Goal: Task Accomplishment & Management: Manage account settings

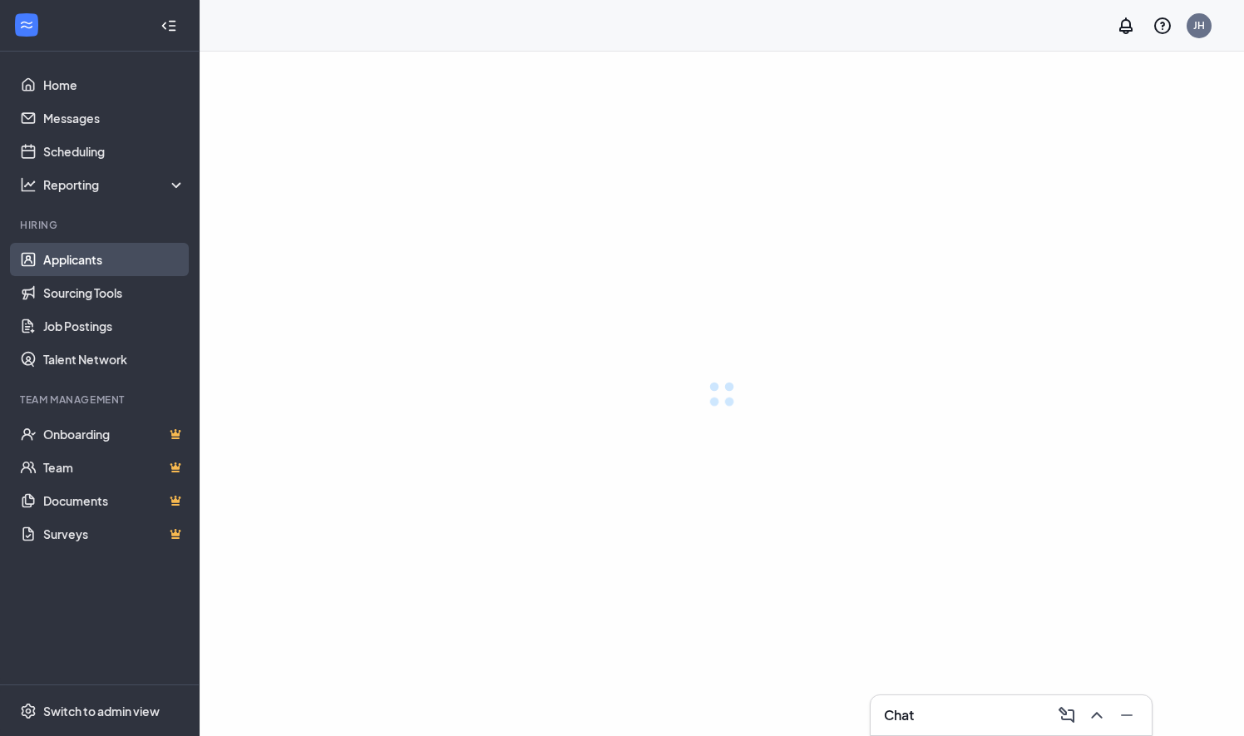
click at [81, 258] on link "Applicants" at bounding box center [114, 259] width 142 height 33
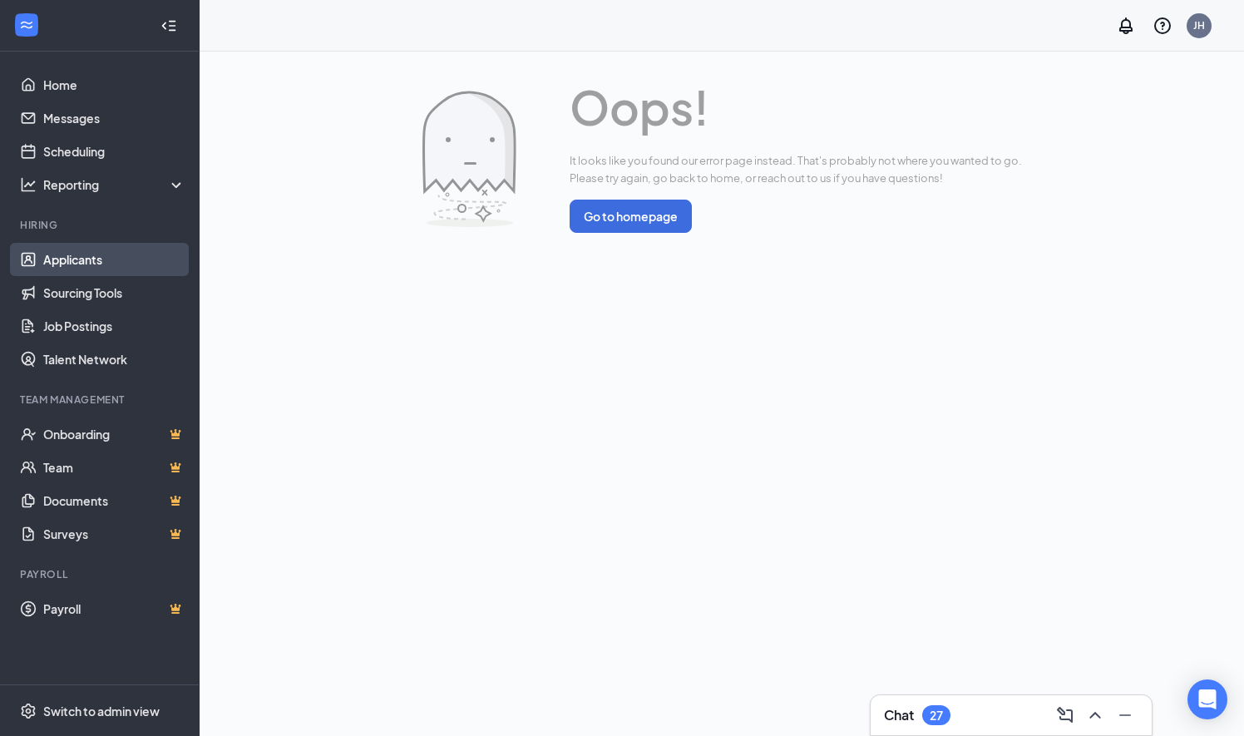
click at [123, 257] on link "Applicants" at bounding box center [114, 259] width 142 height 33
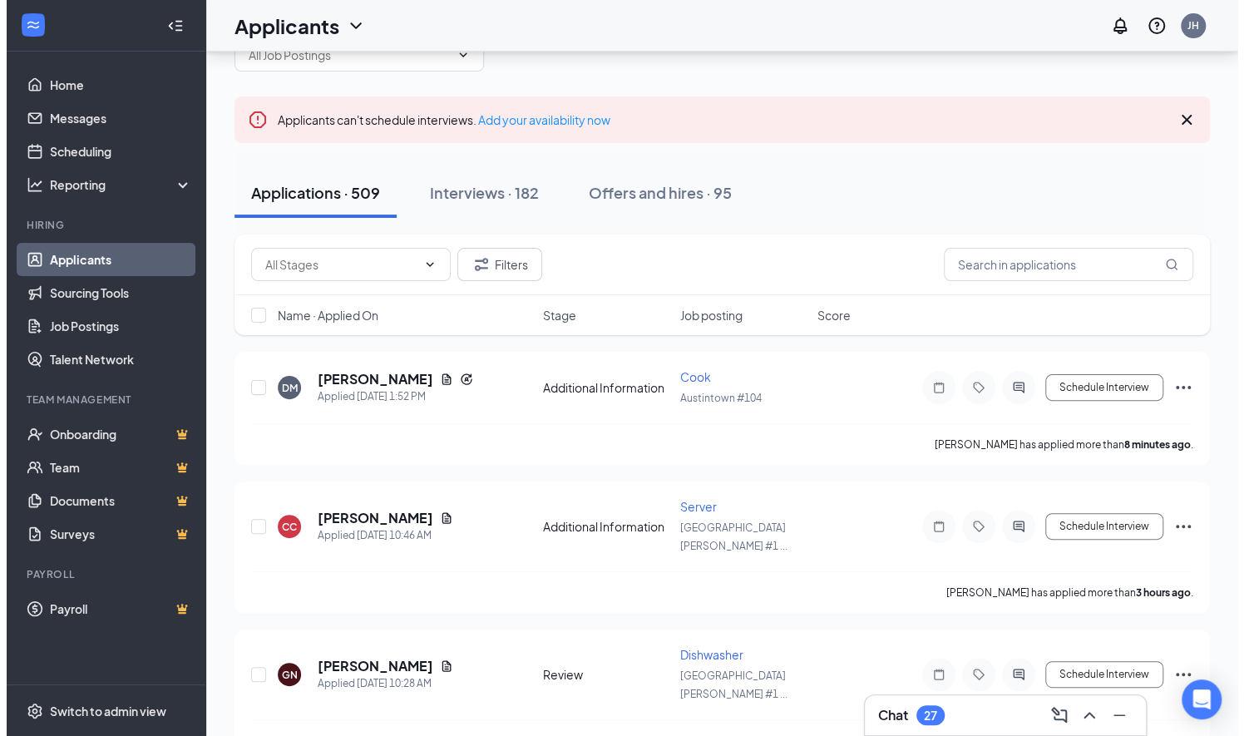
scroll to position [100, 0]
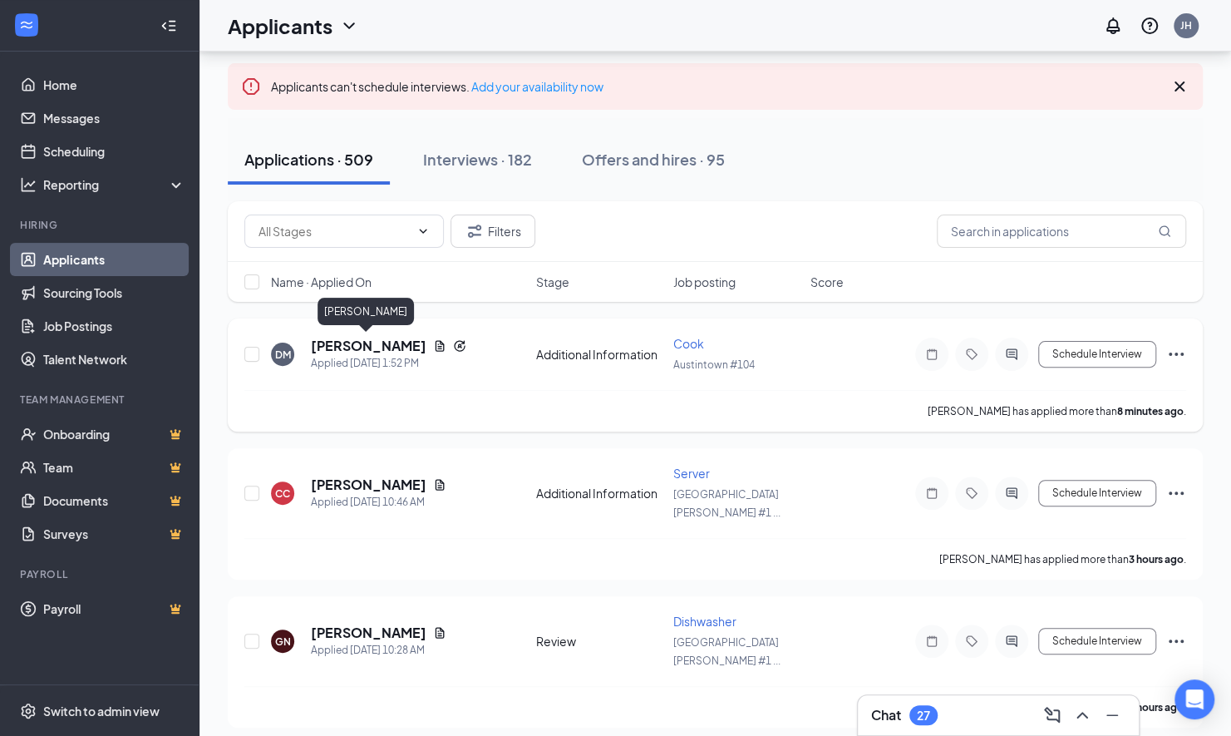
click at [379, 346] on h5 "[PERSON_NAME]" at bounding box center [369, 346] width 116 height 18
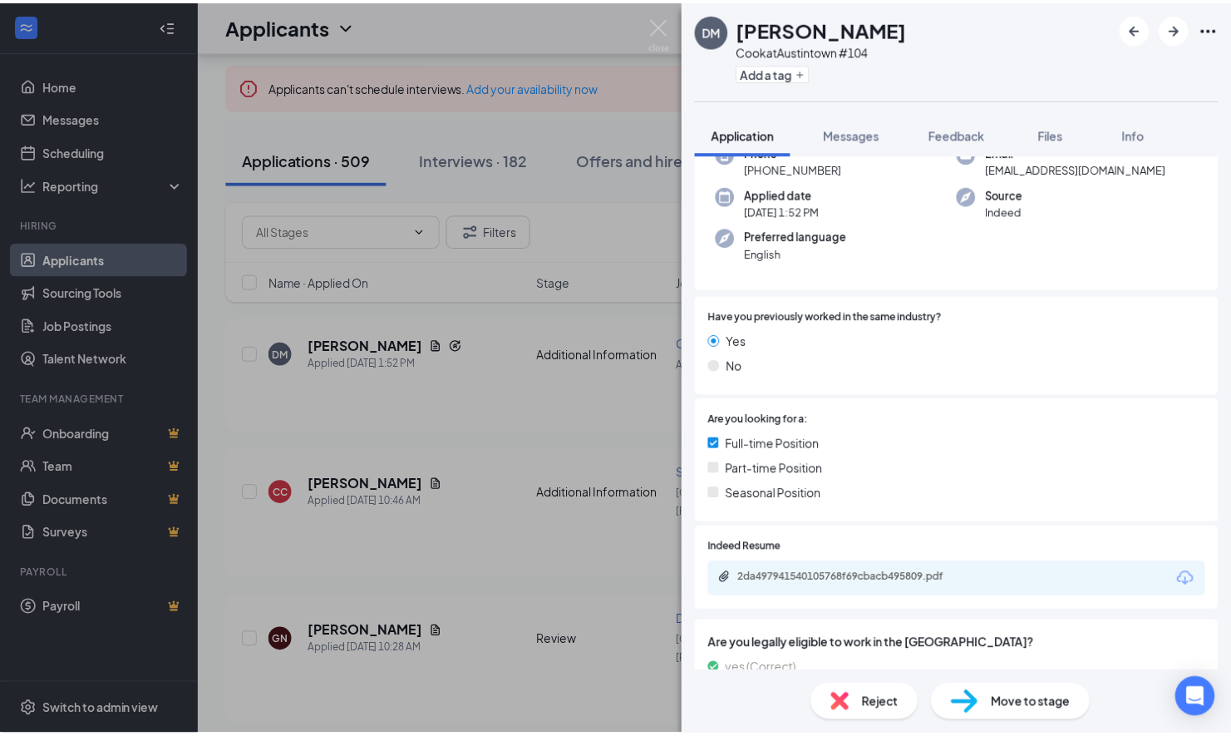
scroll to position [166, 0]
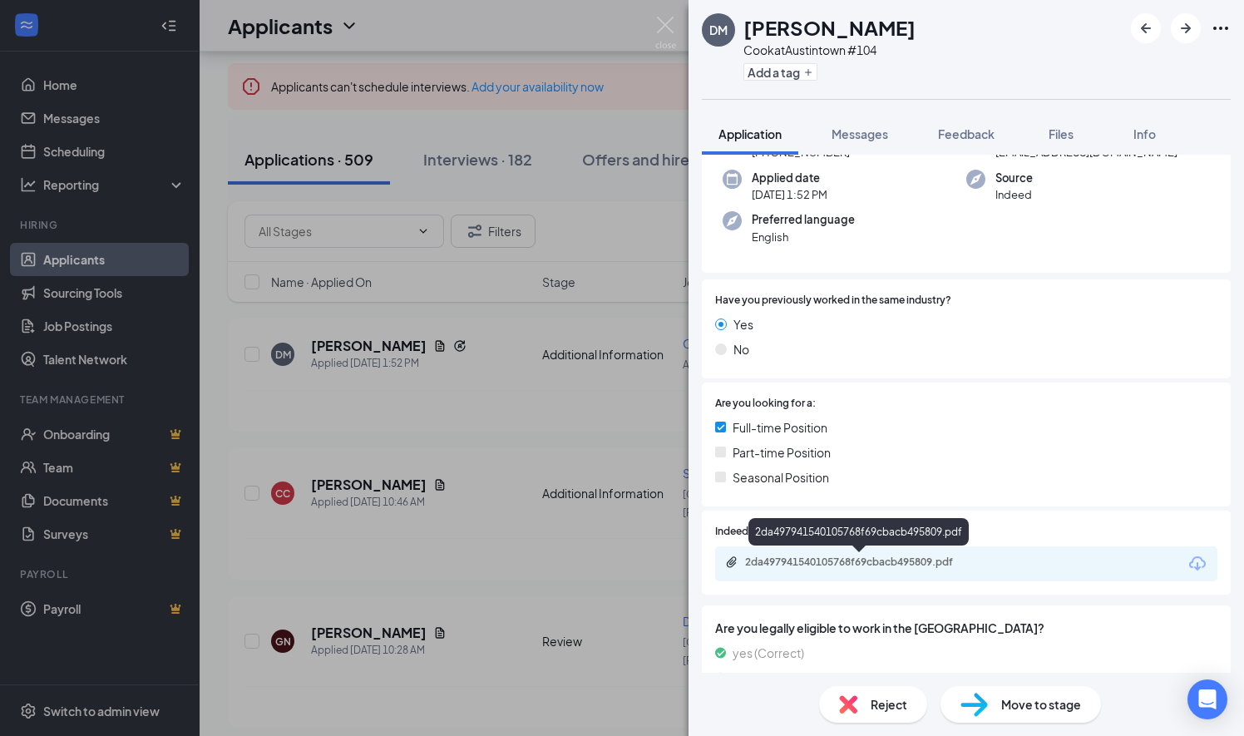
click at [901, 565] on div "2da497941540105768f69cbacb495809.pdf" at bounding box center [861, 561] width 233 height 13
click at [664, 28] on img at bounding box center [665, 33] width 21 height 32
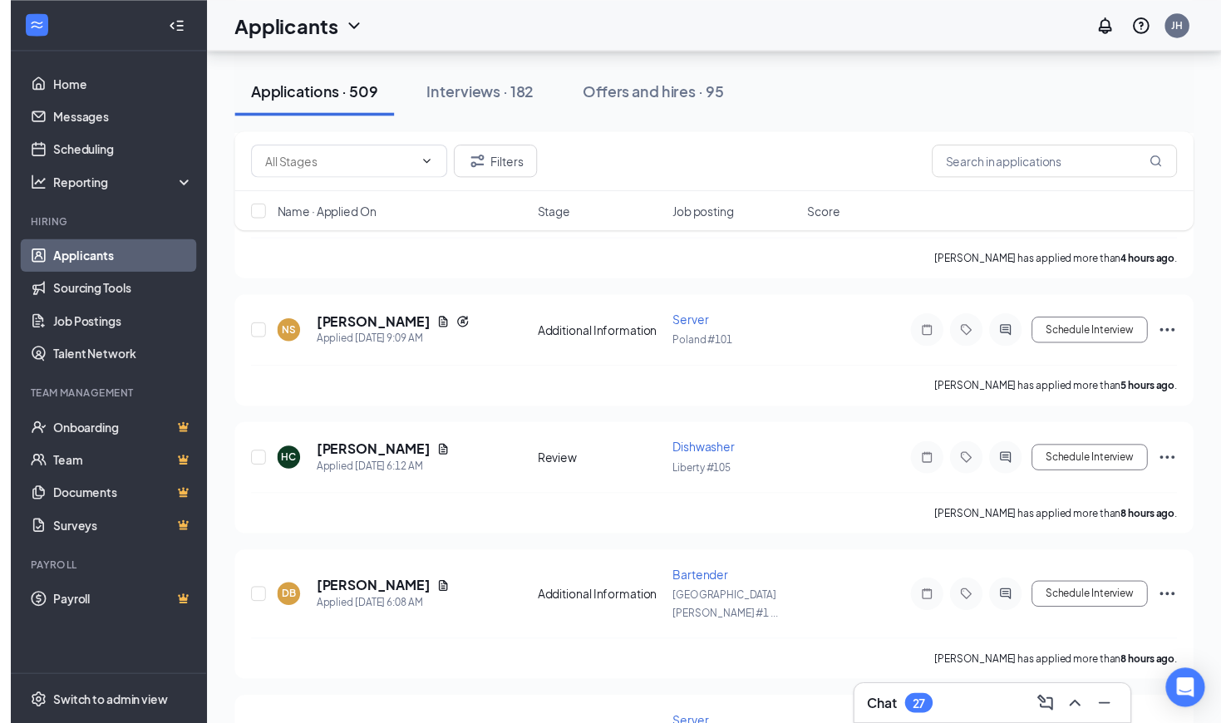
scroll to position [826, 0]
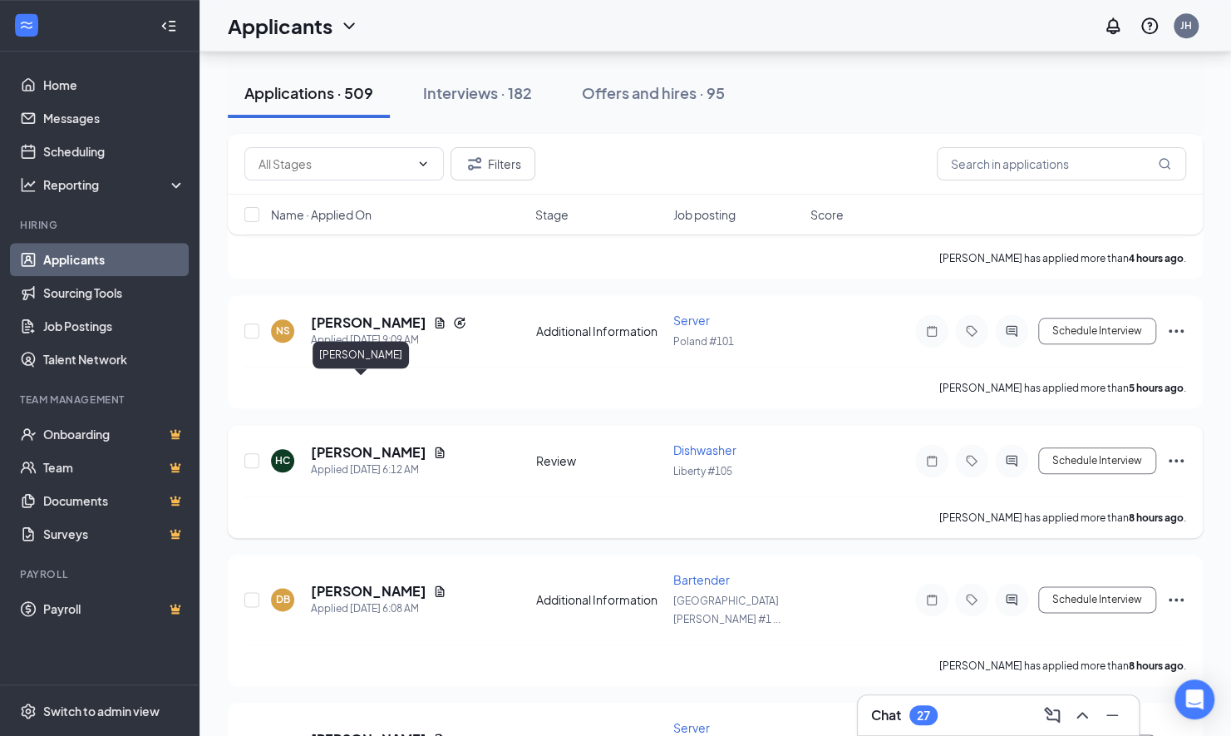
click at [328, 443] on h5 "[PERSON_NAME]" at bounding box center [369, 452] width 116 height 18
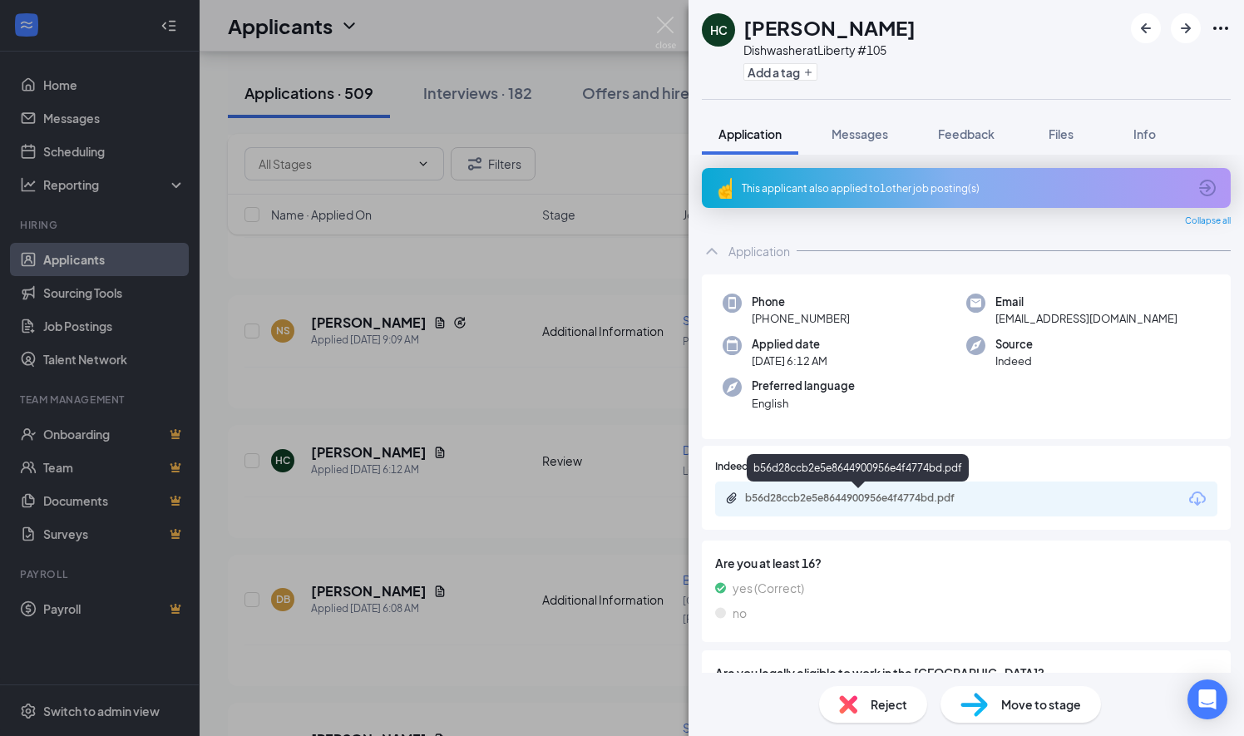
click at [803, 500] on div "b56d28ccb2e5e8644900956e4f4774bd.pdf" at bounding box center [861, 497] width 233 height 13
click at [667, 22] on img at bounding box center [665, 33] width 21 height 32
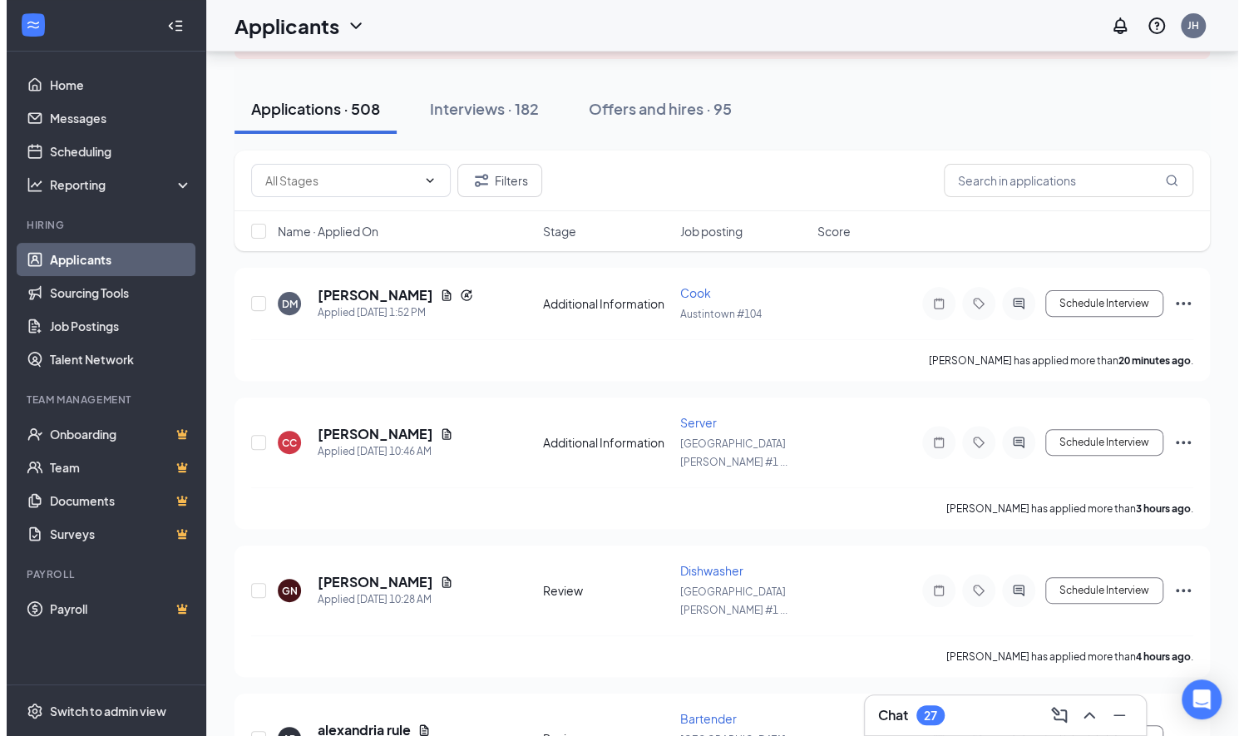
scroll to position [152, 0]
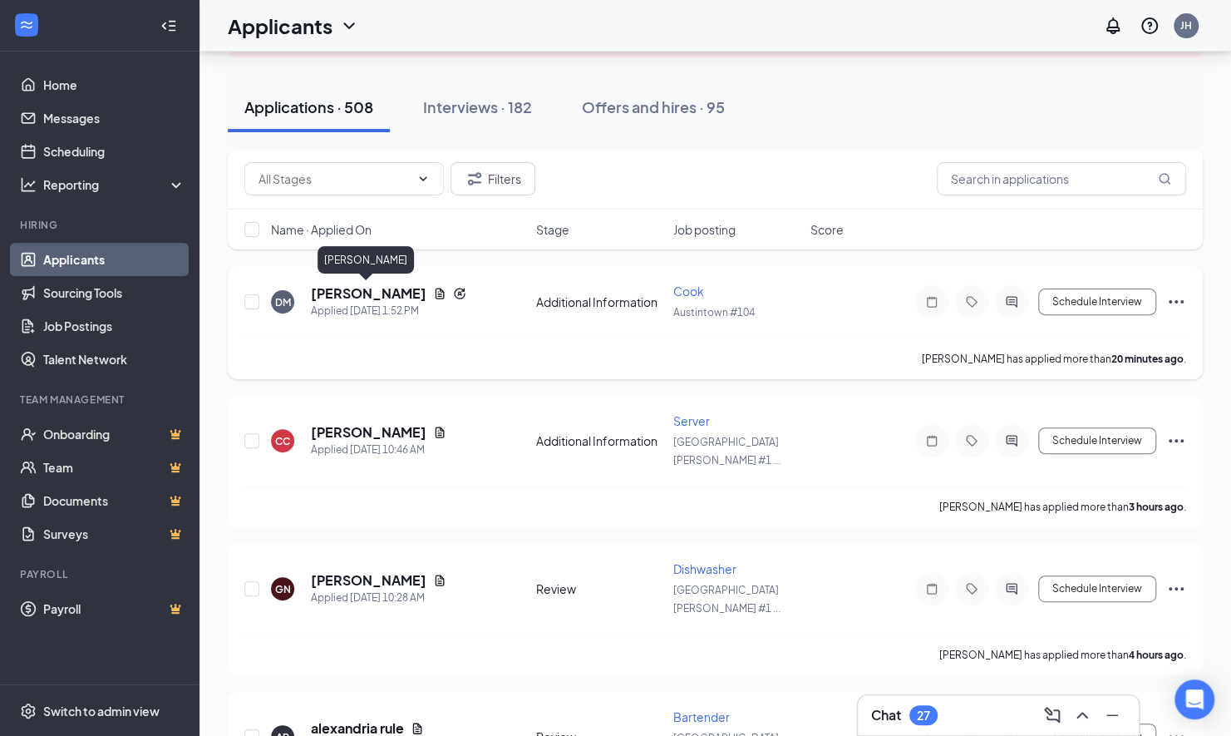
click at [368, 293] on h5 "[PERSON_NAME]" at bounding box center [369, 293] width 116 height 18
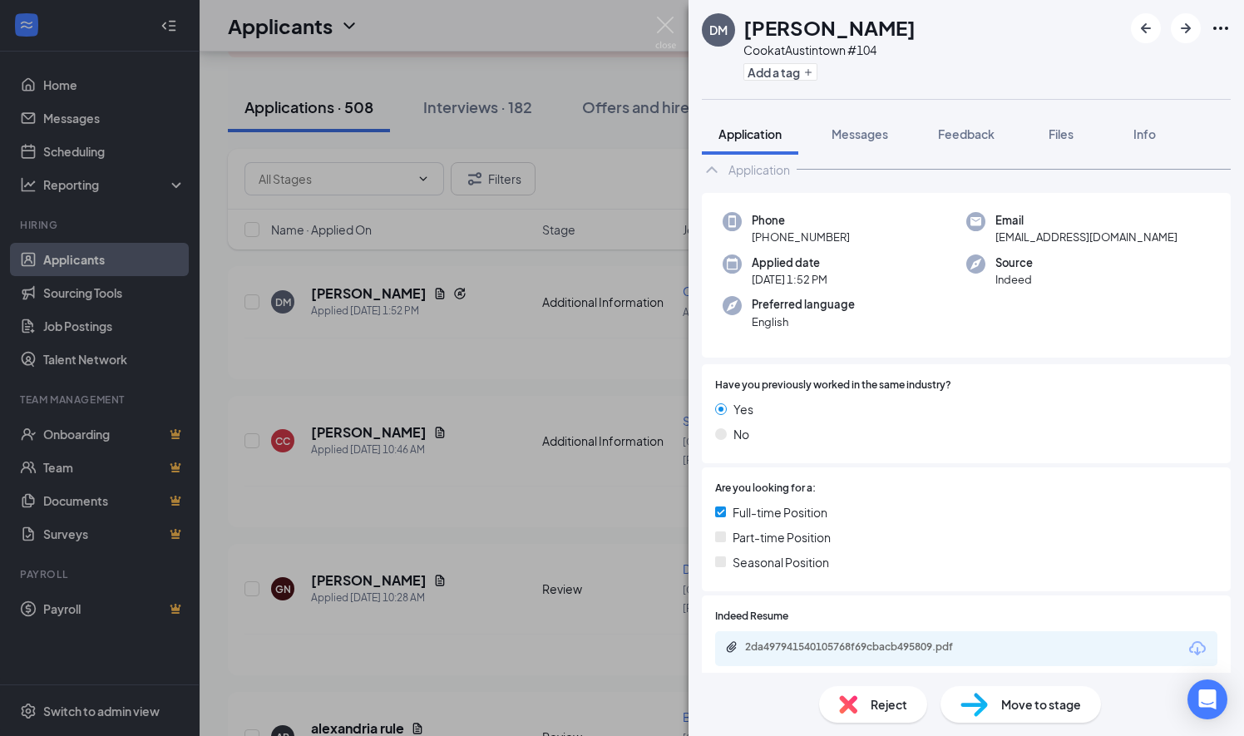
scroll to position [236, 0]
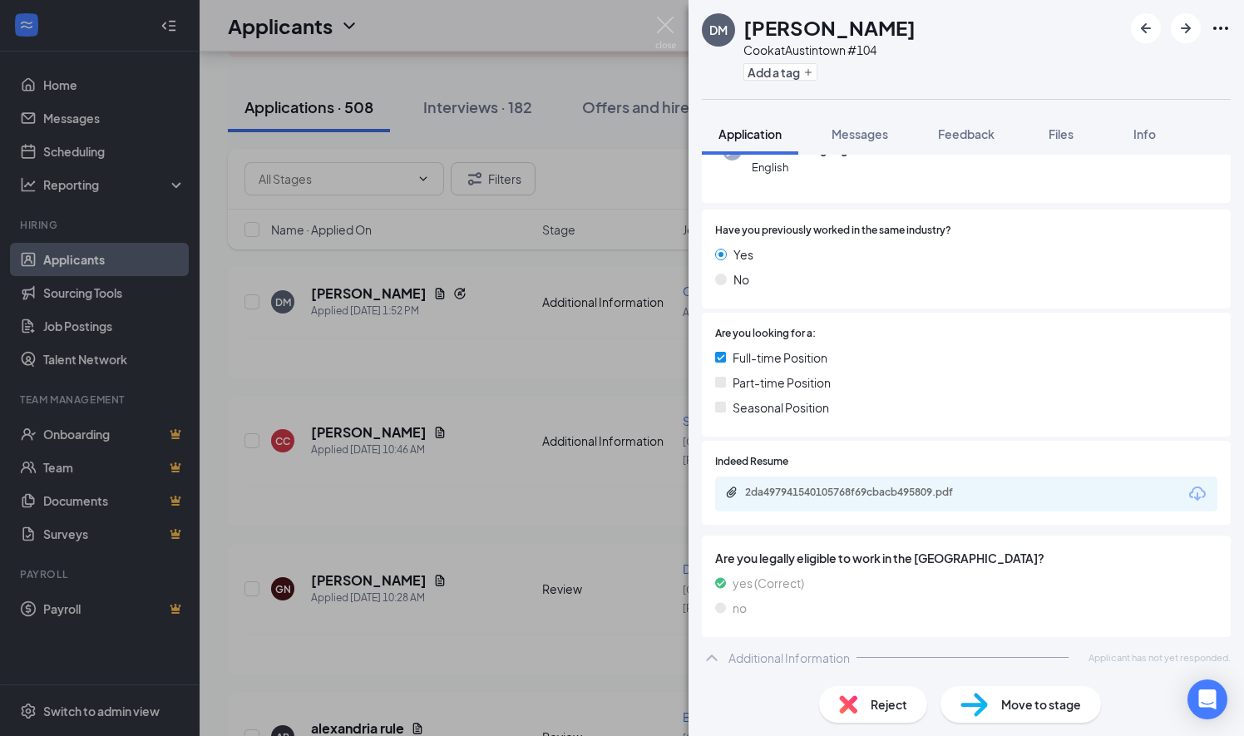
click at [892, 487] on div "2da497941540105768f69cbacb495809.pdf" at bounding box center [861, 491] width 233 height 13
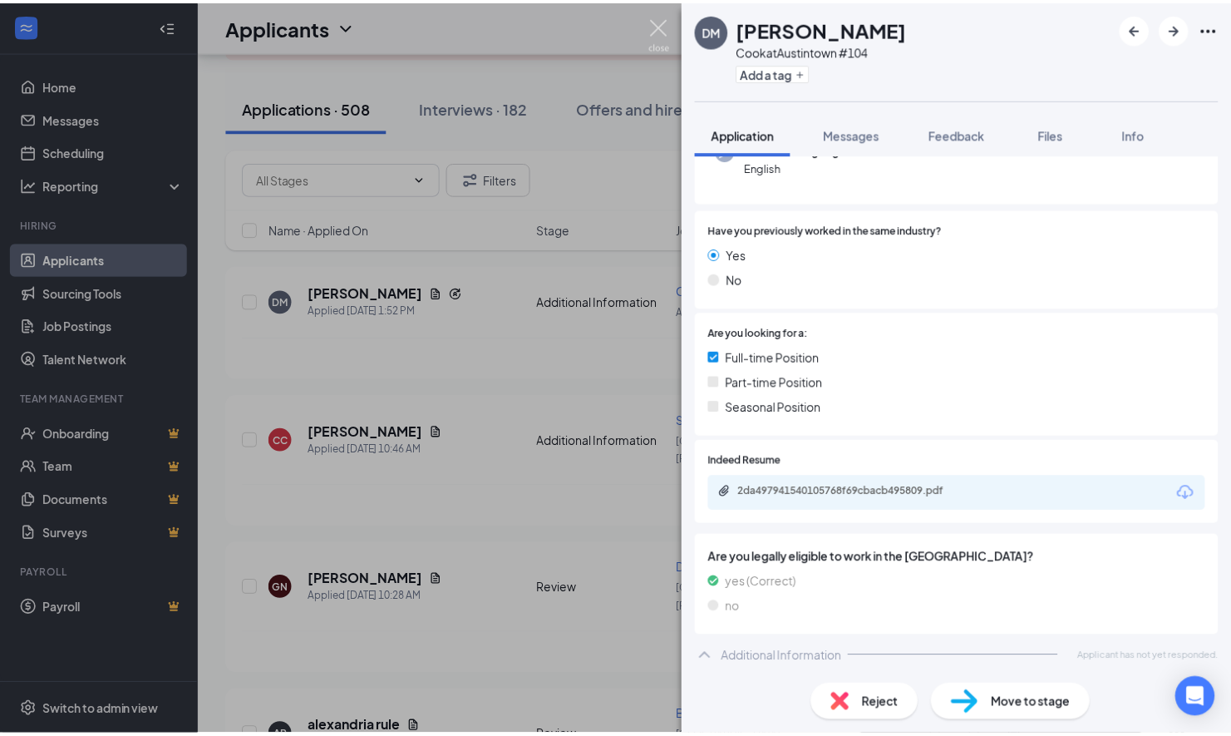
scroll to position [229, 0]
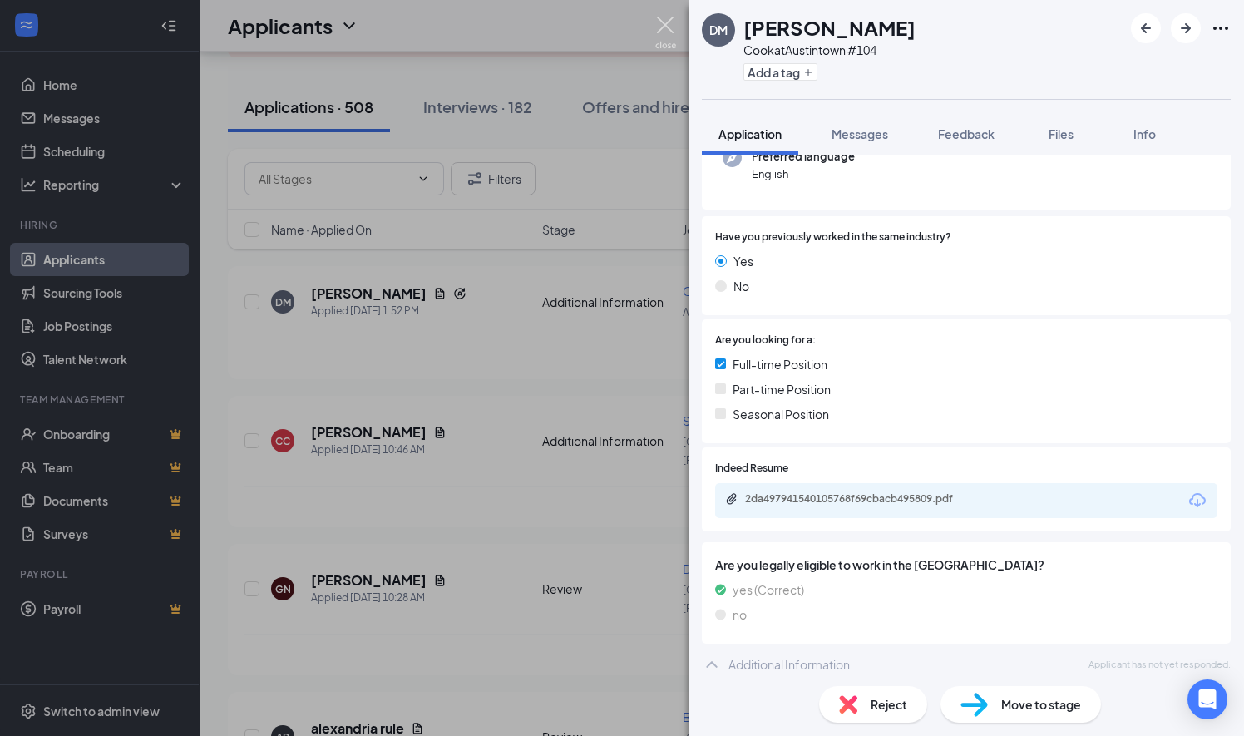
click at [663, 22] on img at bounding box center [665, 33] width 21 height 32
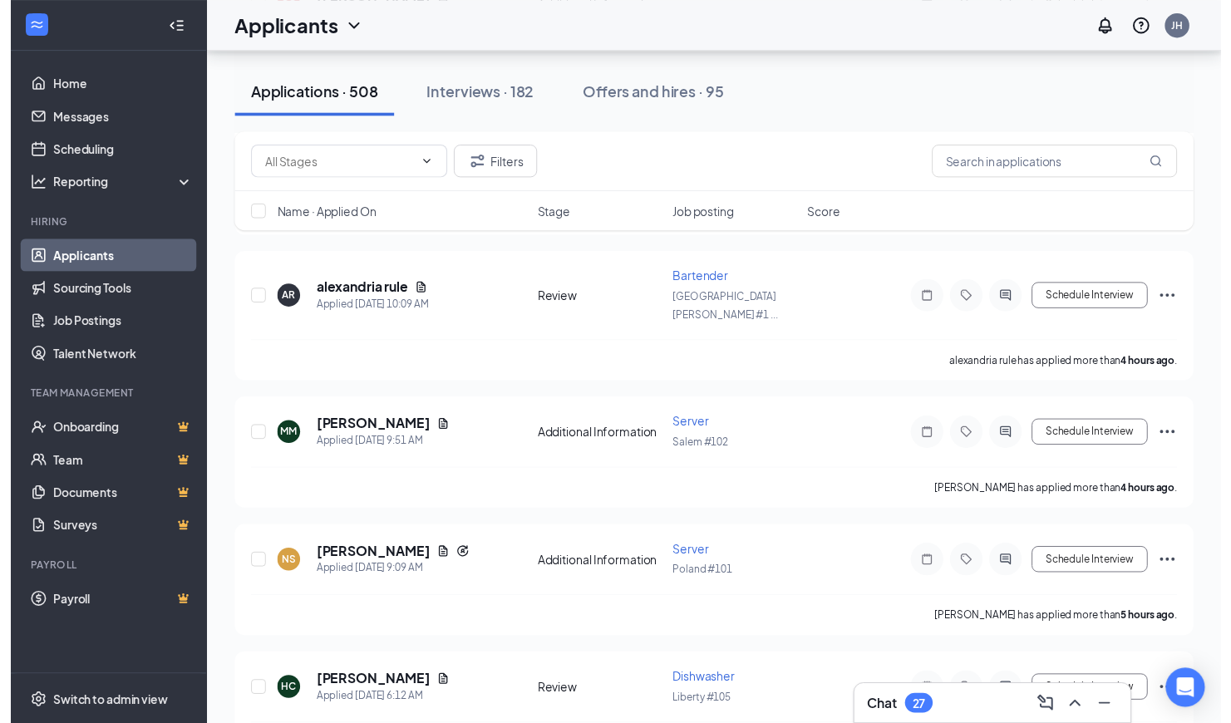
scroll to position [587, 0]
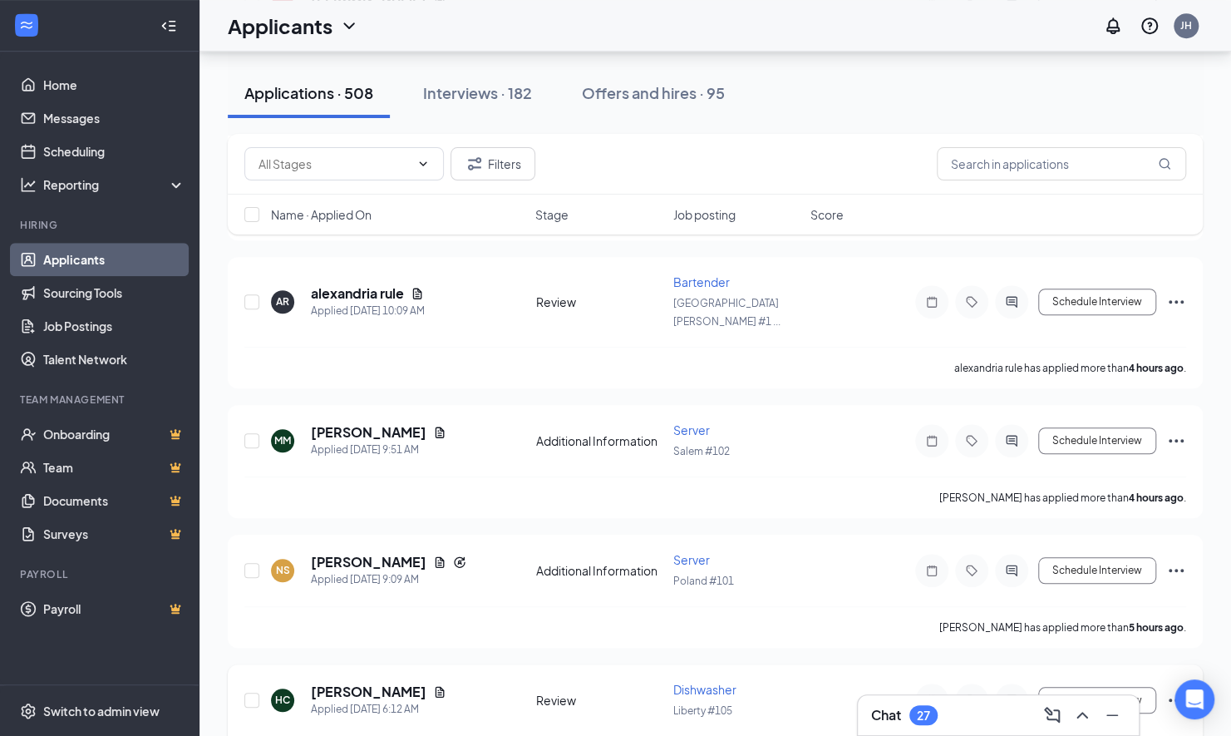
click at [351, 682] on h5 "[PERSON_NAME]" at bounding box center [369, 691] width 116 height 18
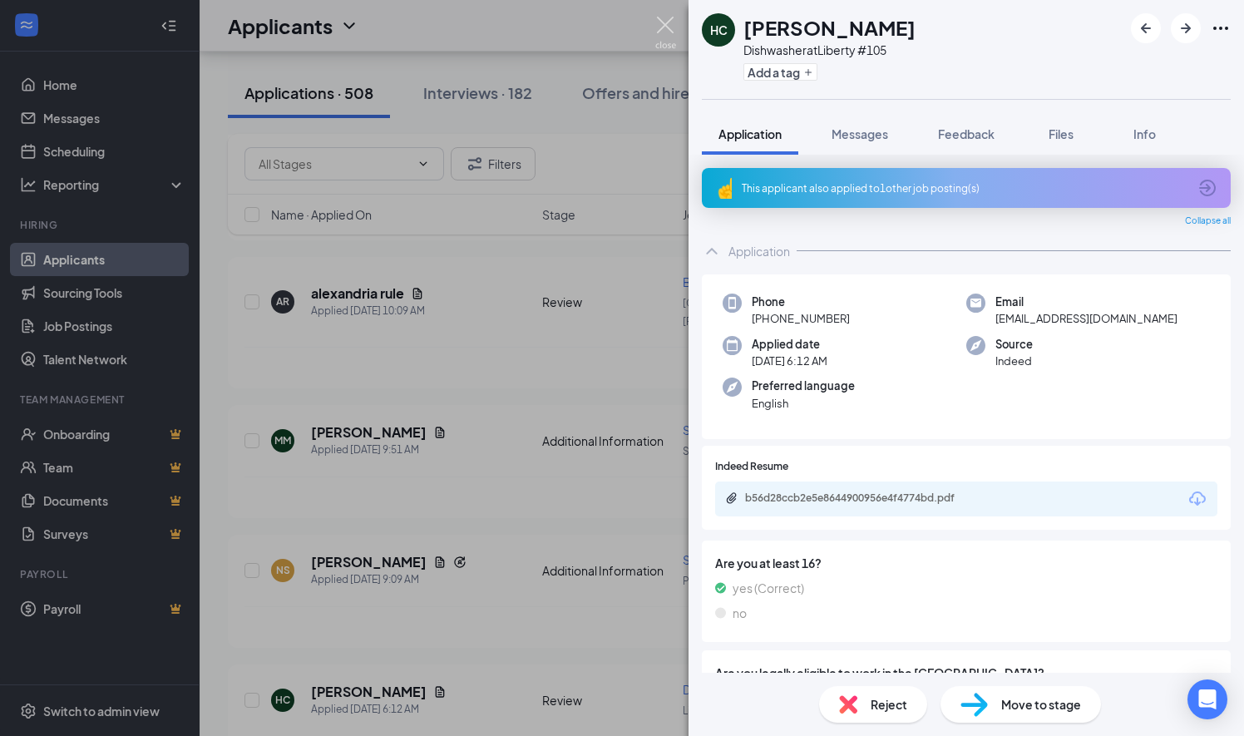
click at [927, 496] on div "b56d28ccb2e5e8644900956e4f4774bd.pdf" at bounding box center [861, 497] width 233 height 13
click at [660, 33] on img at bounding box center [665, 33] width 21 height 32
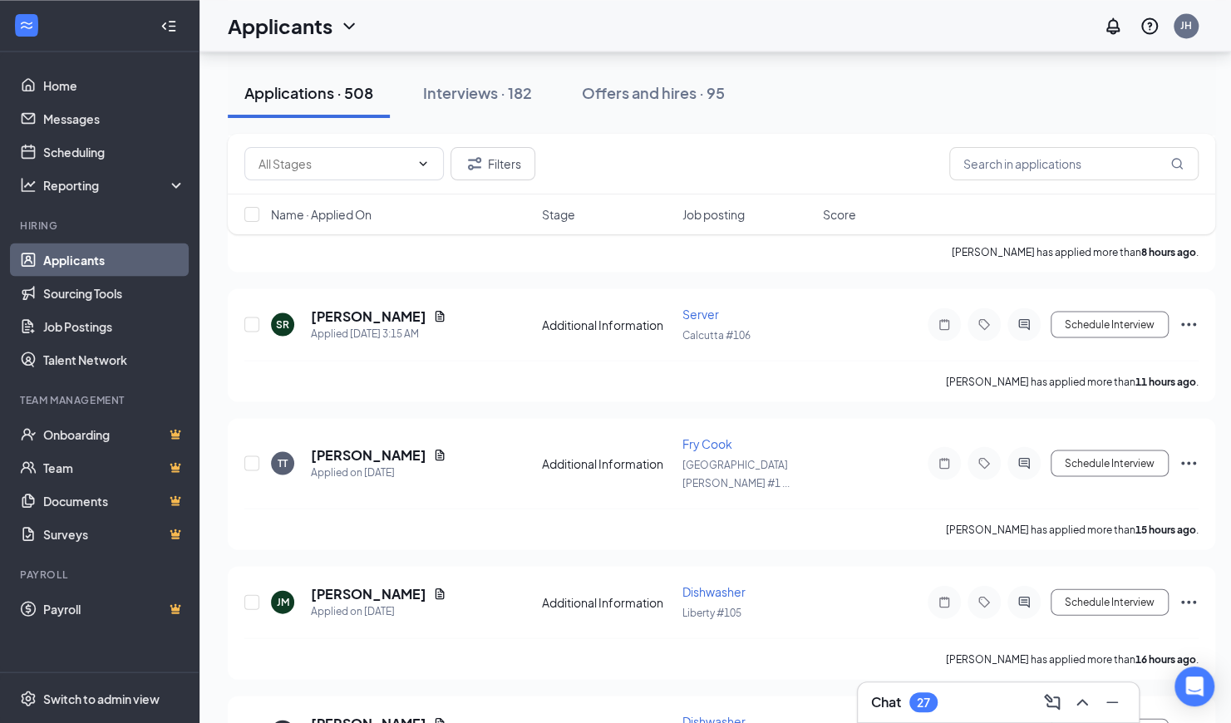
scroll to position [1819, 0]
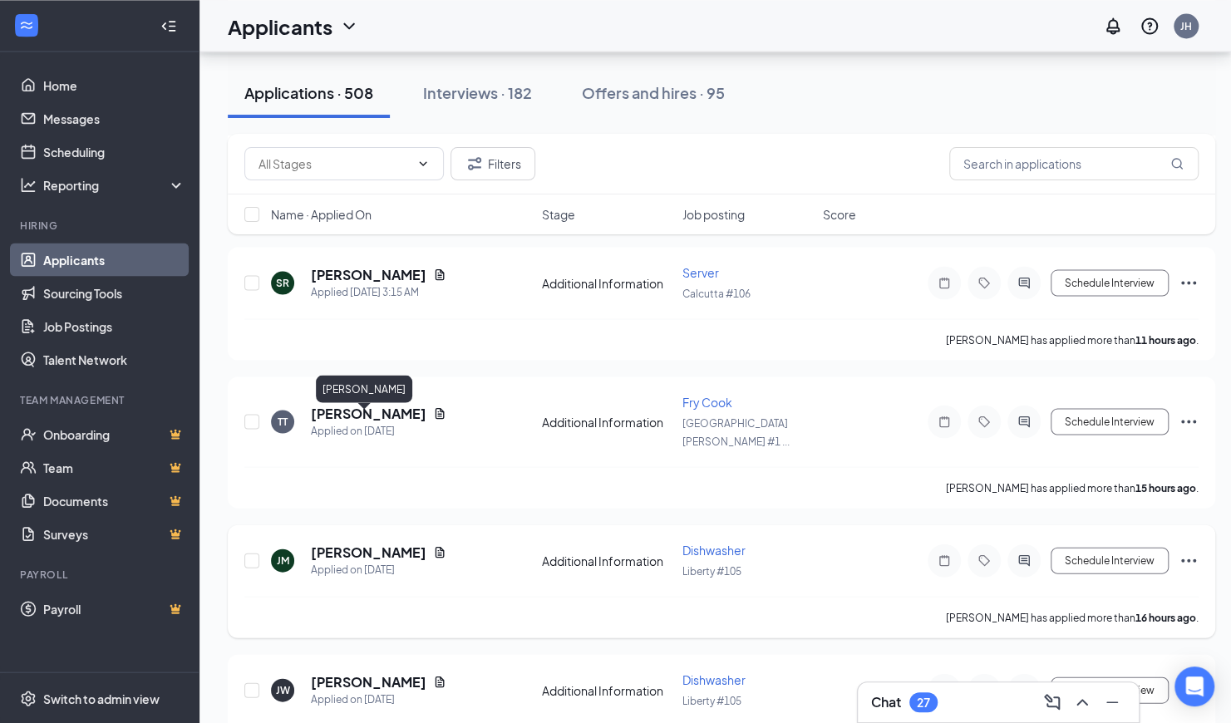
click at [381, 543] on h5 "[PERSON_NAME]" at bounding box center [369, 552] width 116 height 18
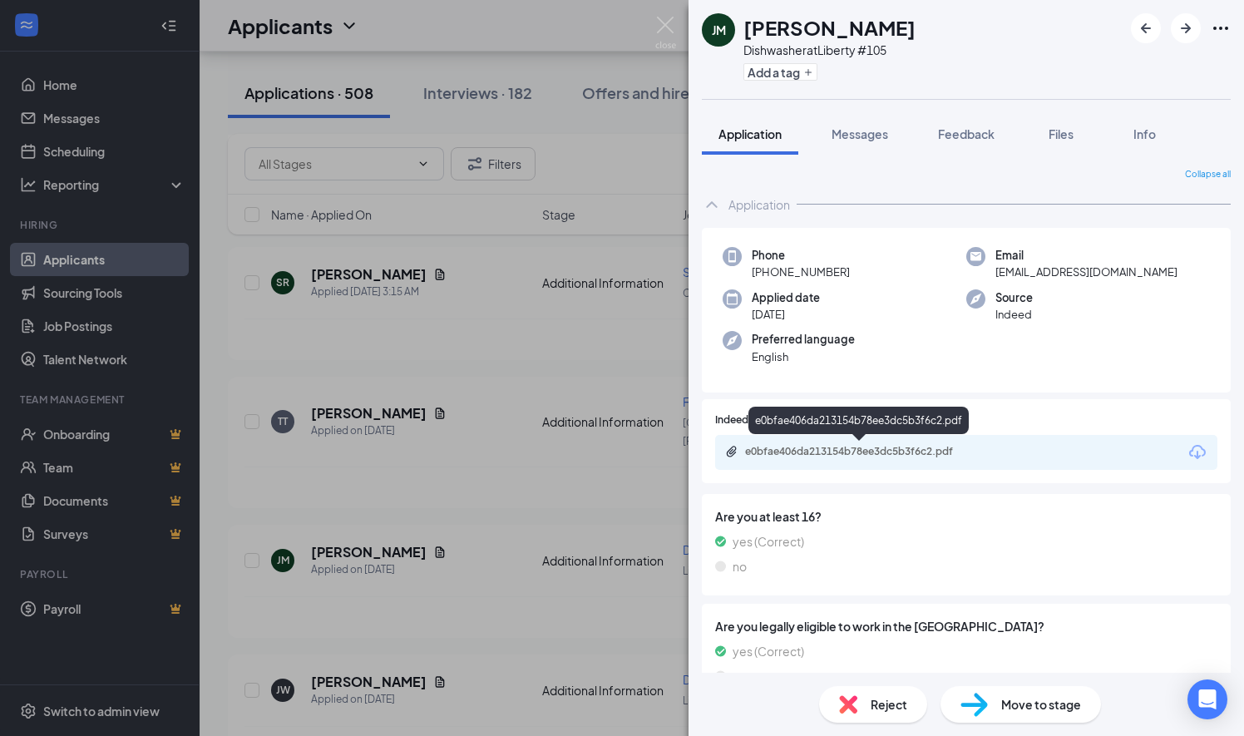
click at [809, 450] on div "e0bfae406da213154b78ee3dc5b3f6c2.pdf" at bounding box center [861, 451] width 233 height 13
click at [667, 20] on img at bounding box center [665, 33] width 21 height 32
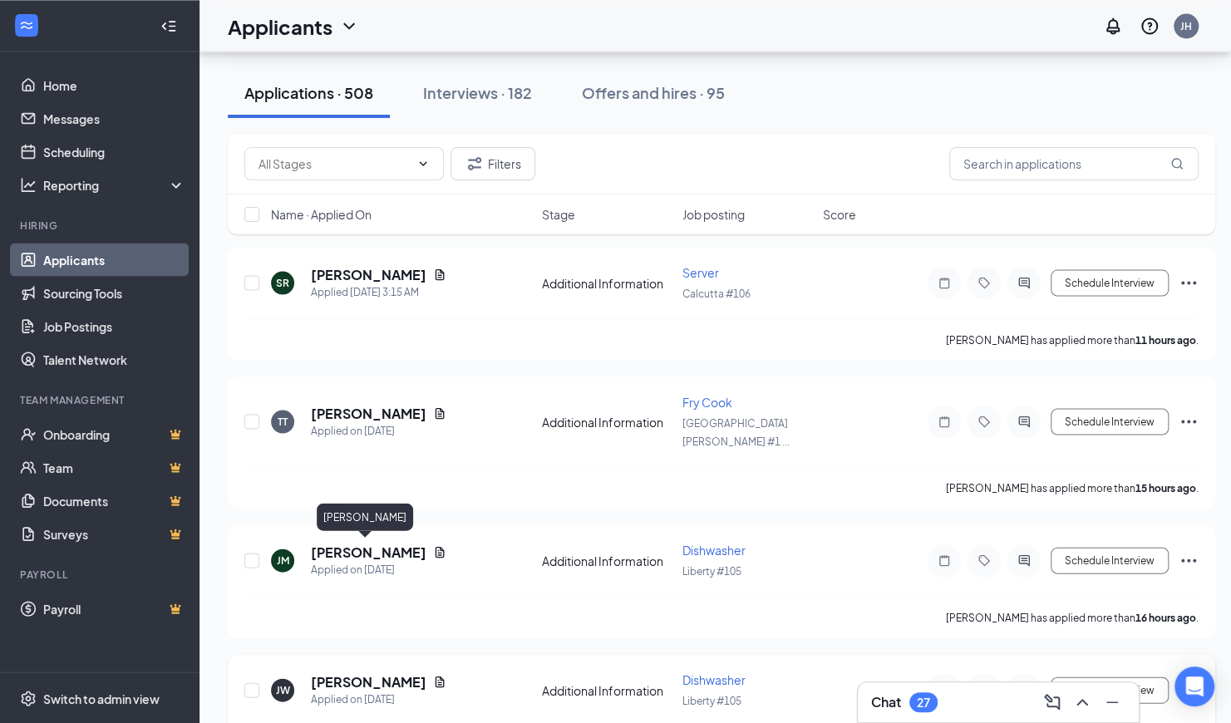
click at [334, 672] on h5 "[PERSON_NAME]" at bounding box center [369, 681] width 116 height 18
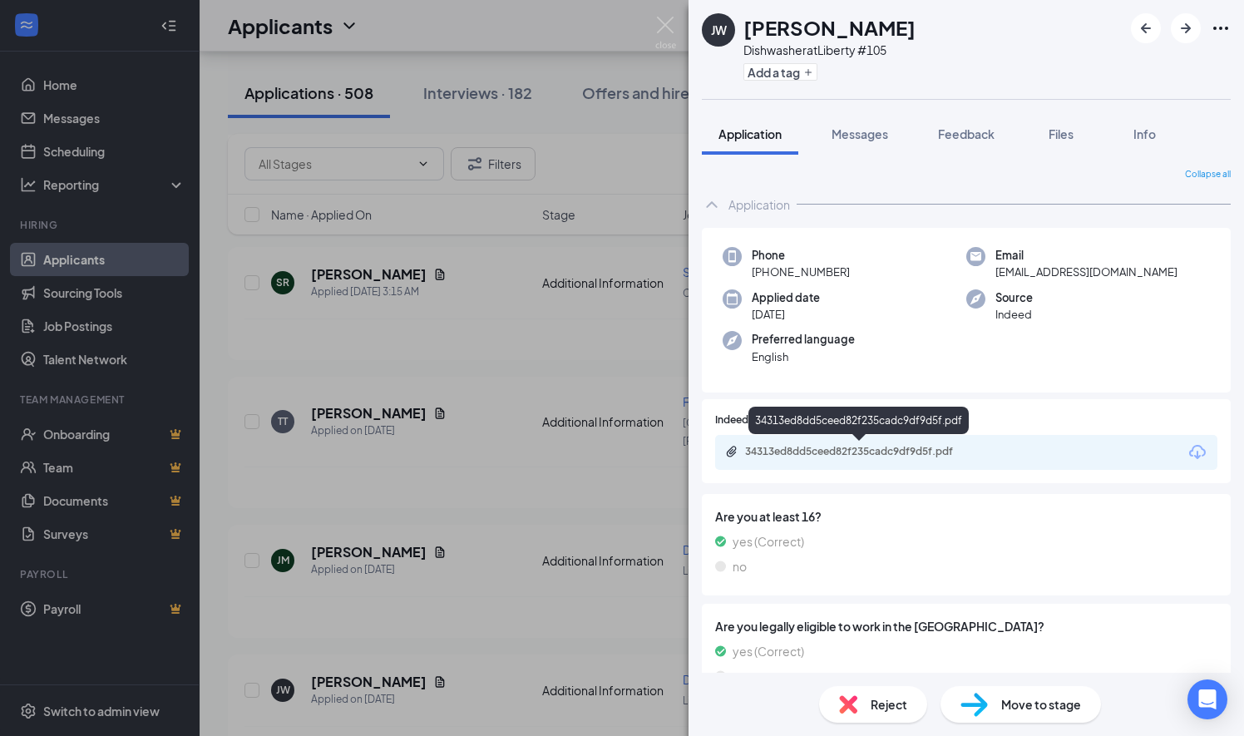
click at [844, 453] on div "34313ed8dd5ceed82f235cadc9df9d5f.pdf" at bounding box center [861, 451] width 233 height 13
click at [665, 25] on img at bounding box center [665, 33] width 21 height 32
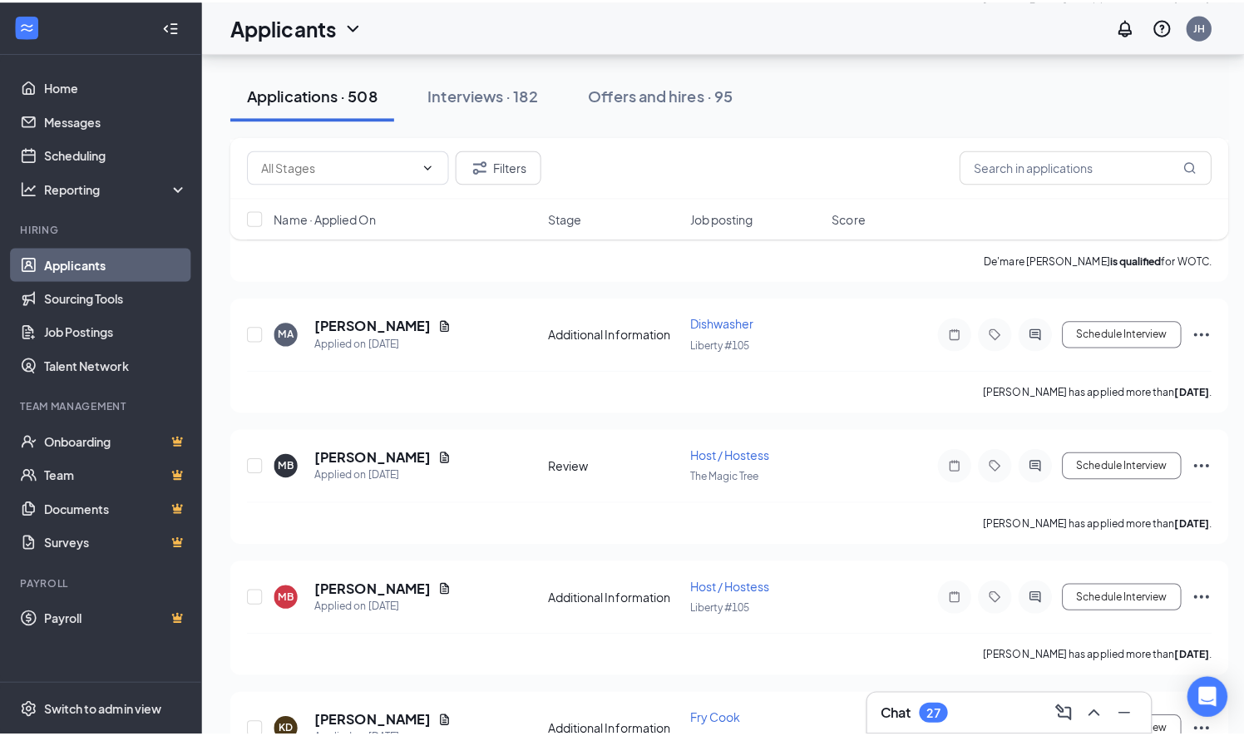
scroll to position [4444, 0]
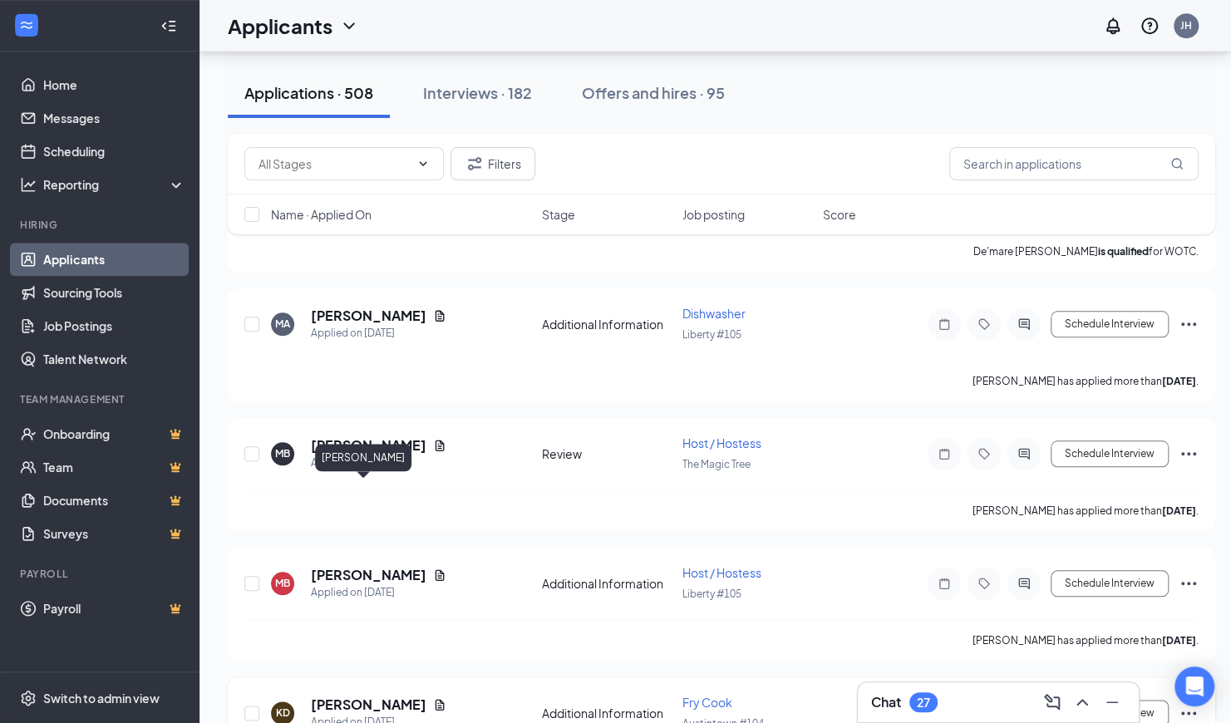
click at [361, 696] on h5 "[PERSON_NAME]" at bounding box center [369, 705] width 116 height 18
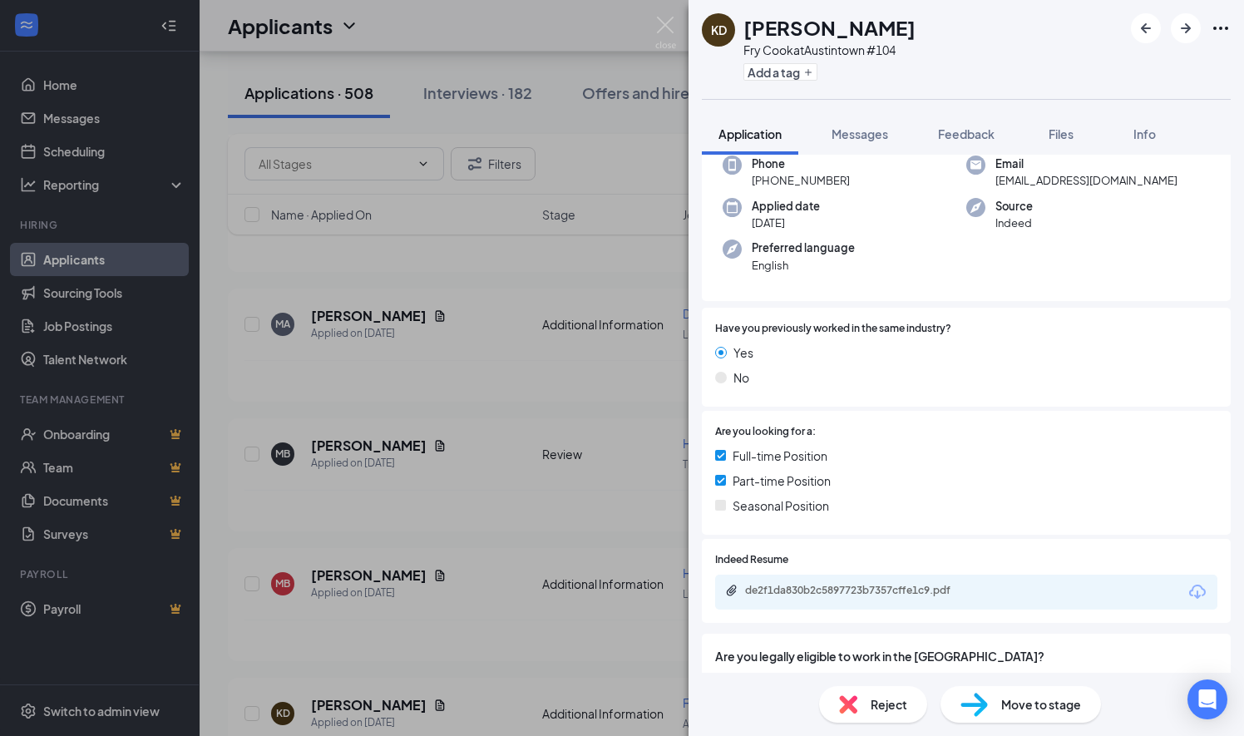
scroll to position [139, 0]
click at [975, 594] on div "de2f1da830b2c5897723b7357cffe1c9.pdf" at bounding box center [861, 589] width 233 height 13
